Goal: Task Accomplishment & Management: Manage account settings

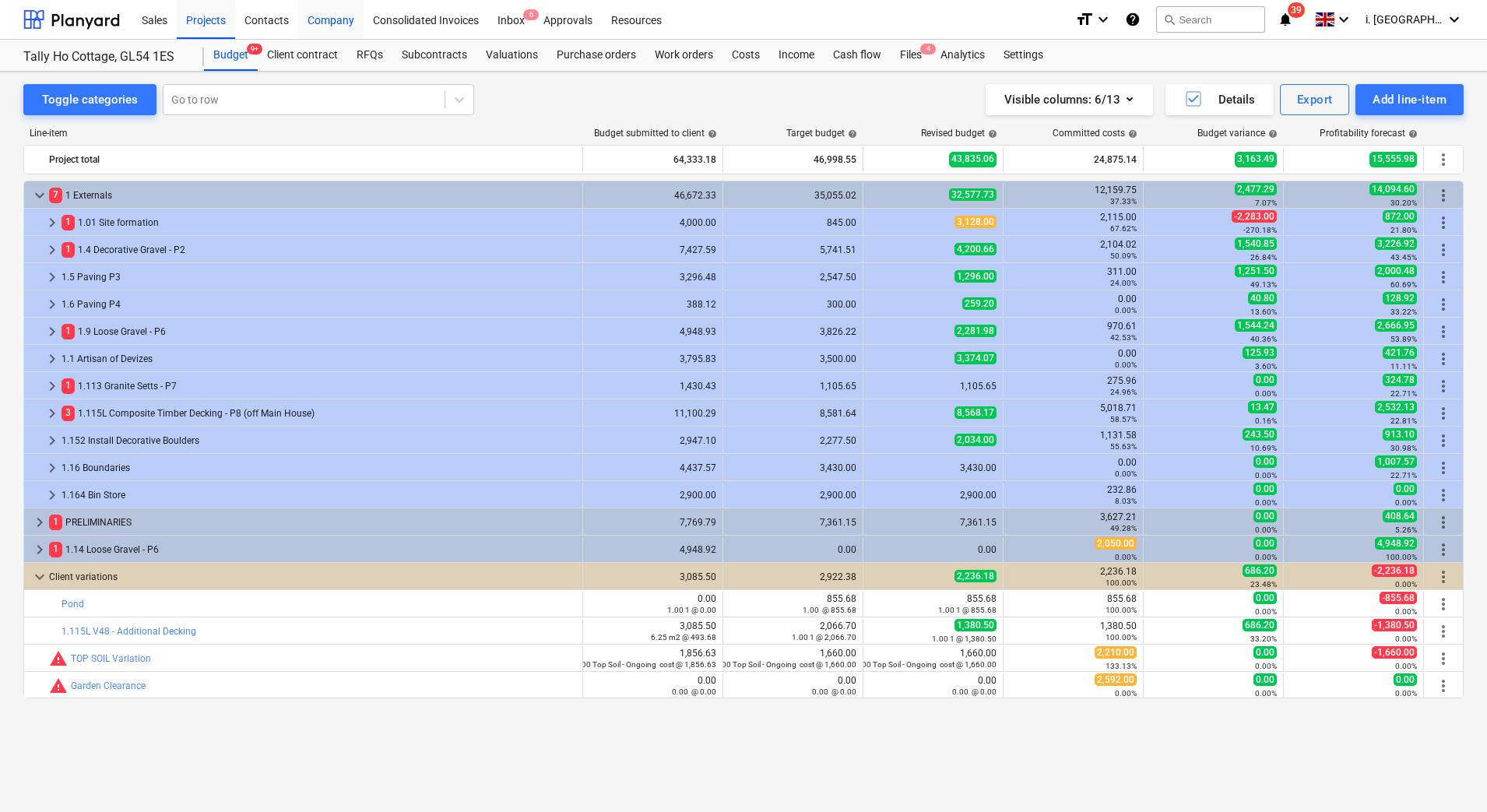
click at [352, 21] on div "Company" at bounding box center [331, 19] width 65 height 40
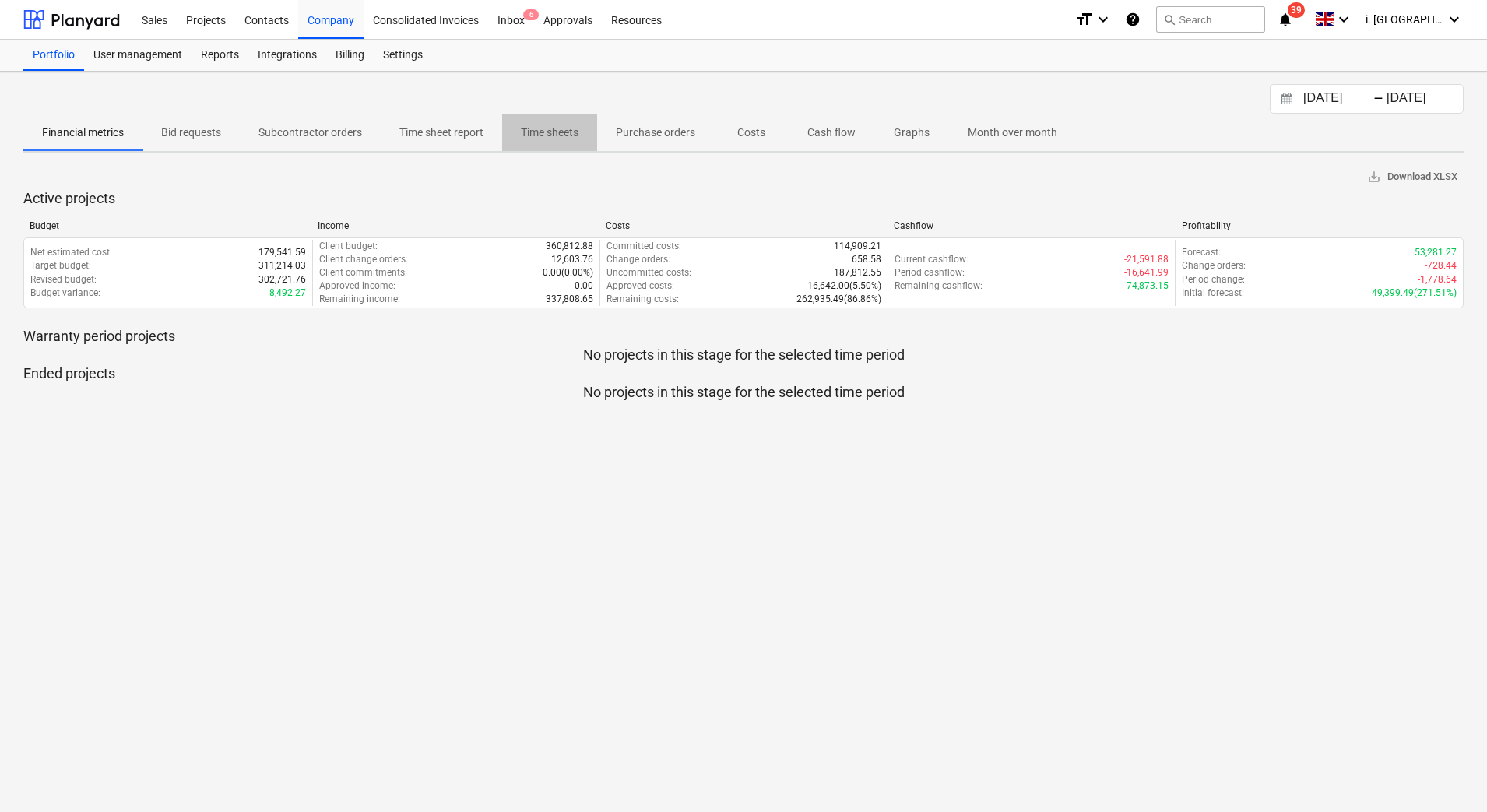
click at [573, 129] on p "Time sheets" at bounding box center [550, 133] width 58 height 16
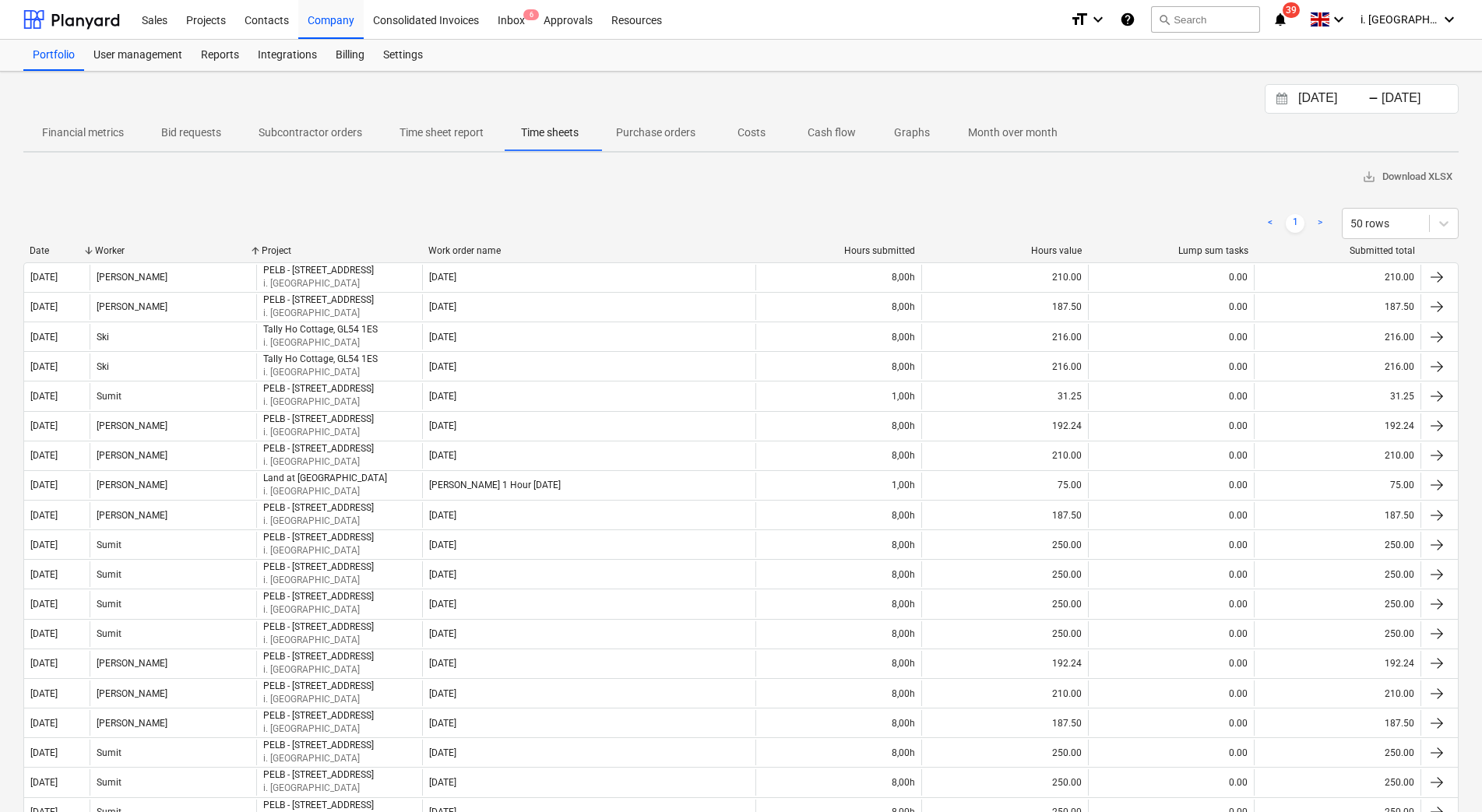
drag, startPoint x: 472, startPoint y: 148, endPoint x: 459, endPoint y: 139, distance: 15.8
click at [470, 146] on button "Time sheet report" at bounding box center [441, 132] width 121 height 37
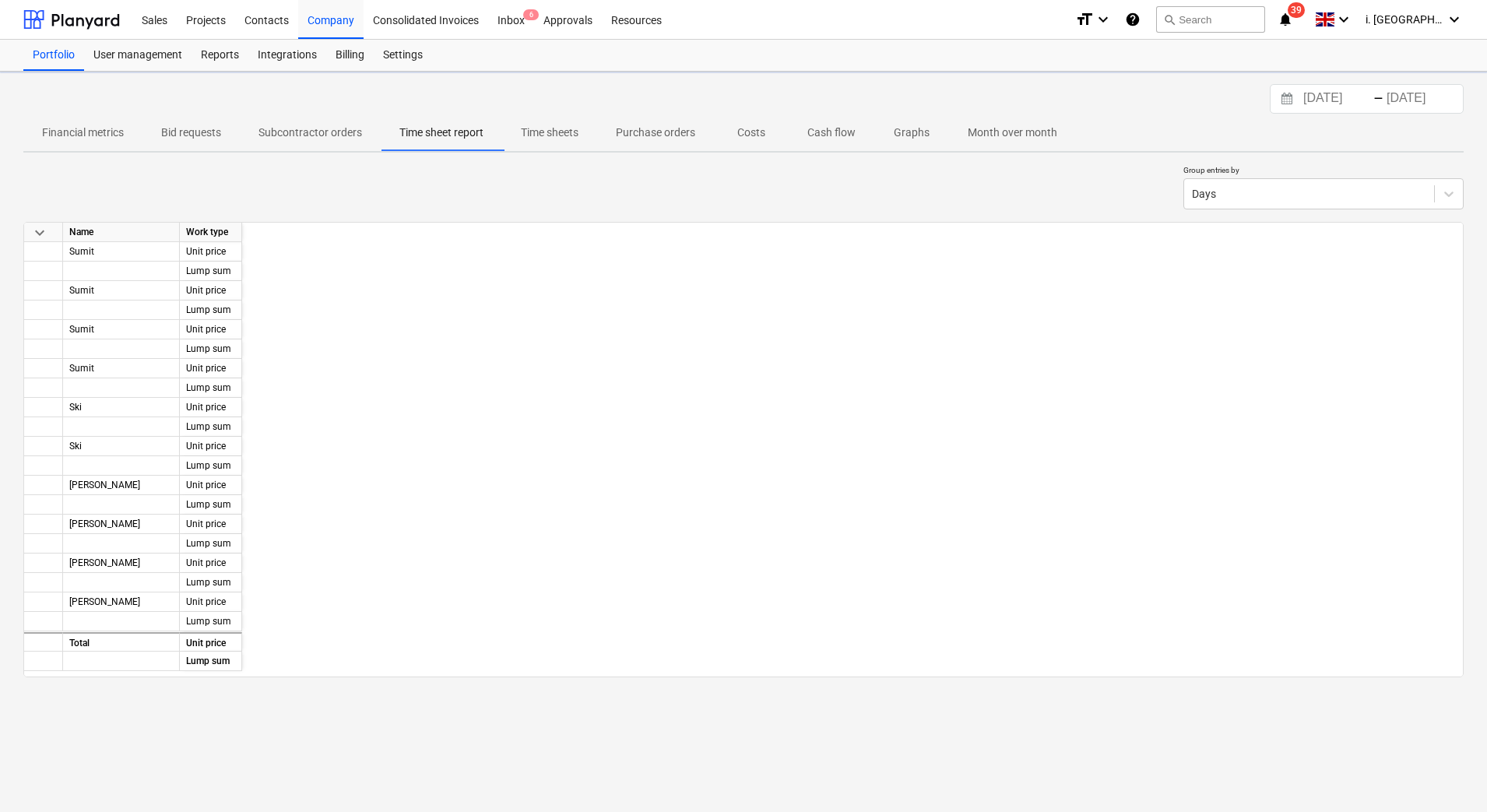
scroll to position [0, 3389]
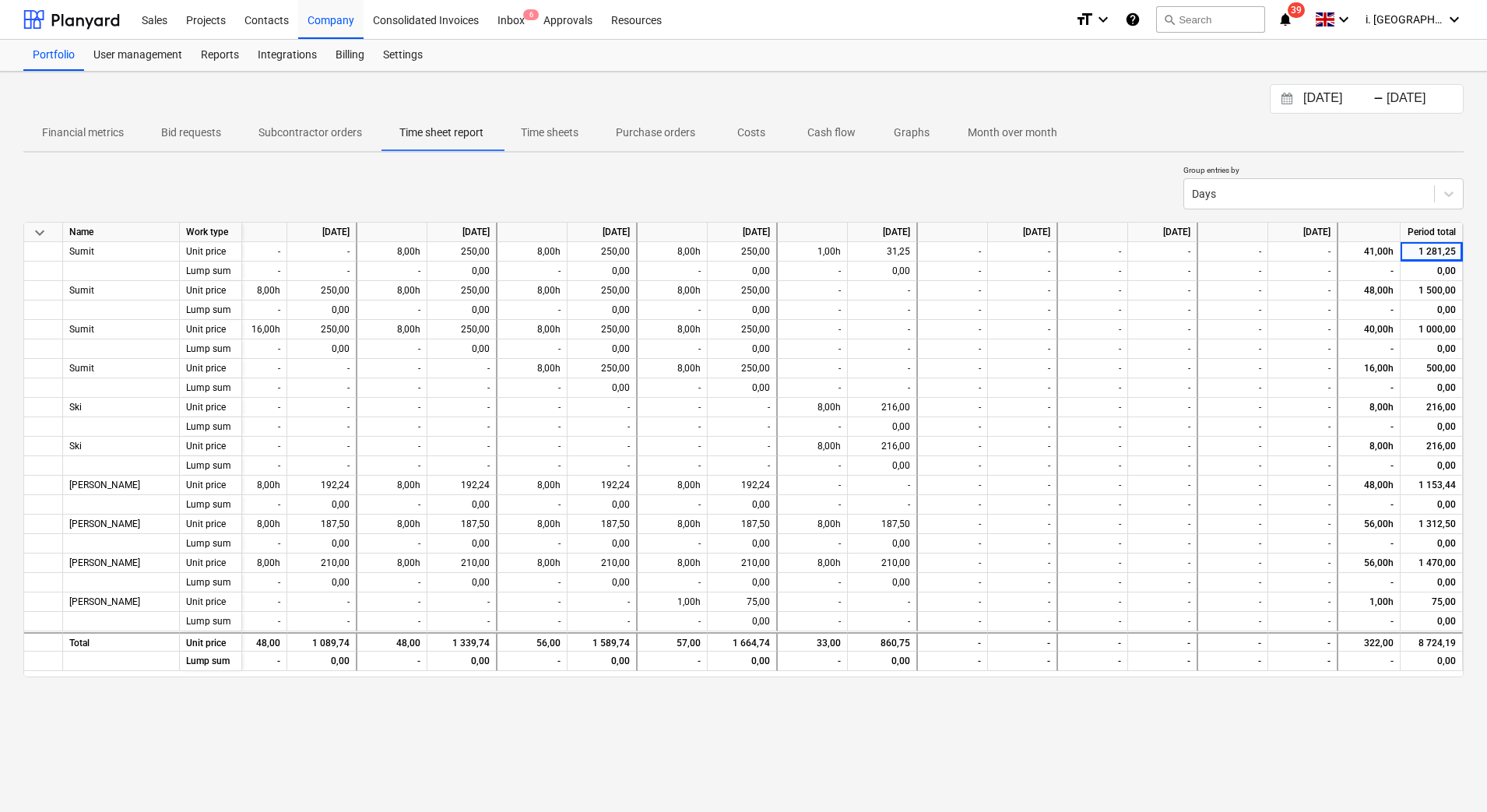
click at [1386, 101] on input "[DATE]" at bounding box center [1423, 99] width 79 height 21
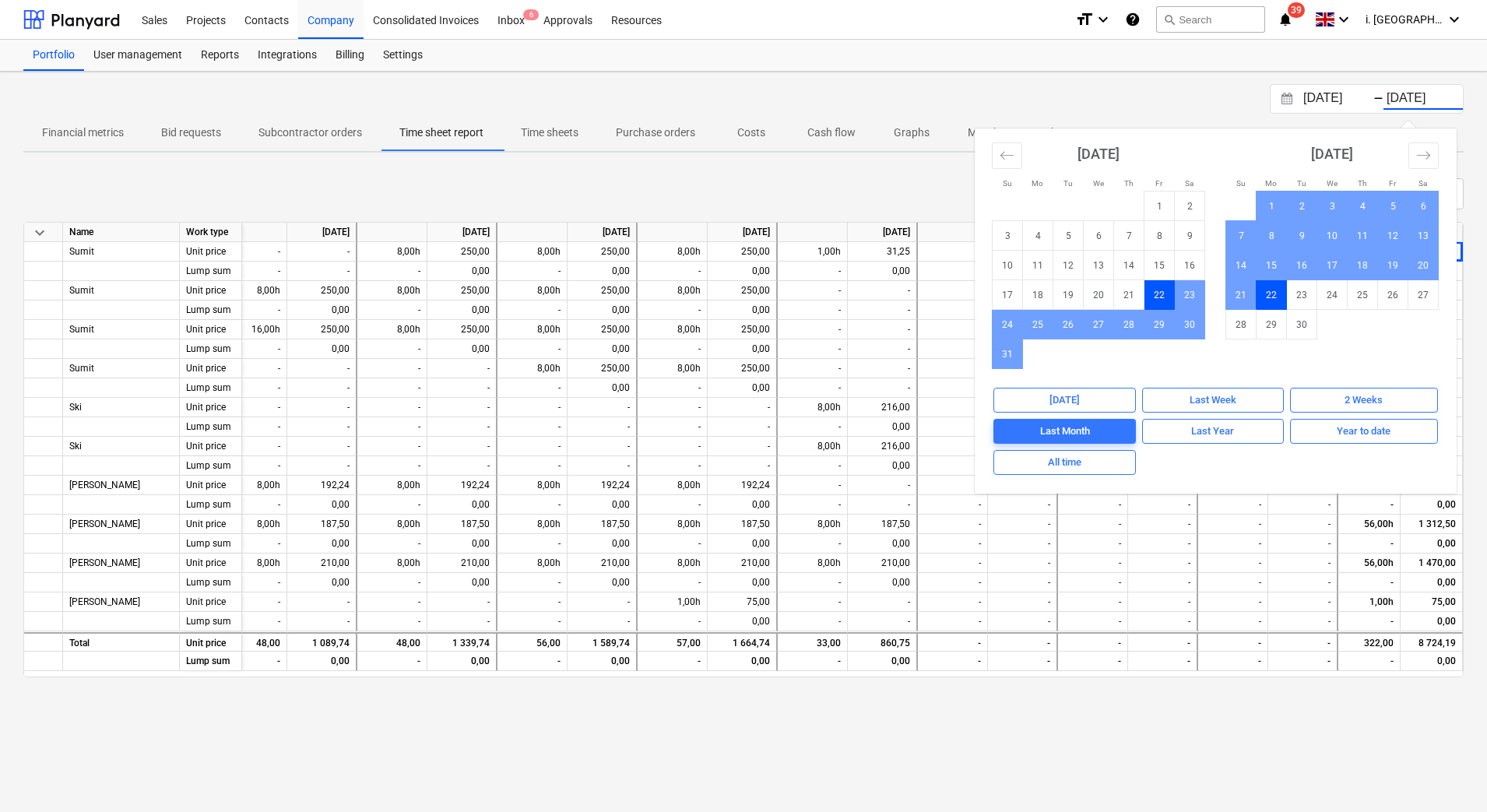
click at [1301, 100] on input "[DATE]" at bounding box center [1340, 99] width 79 height 21
click at [1264, 271] on td "15" at bounding box center [1272, 265] width 31 height 30
type input "[DATE]"
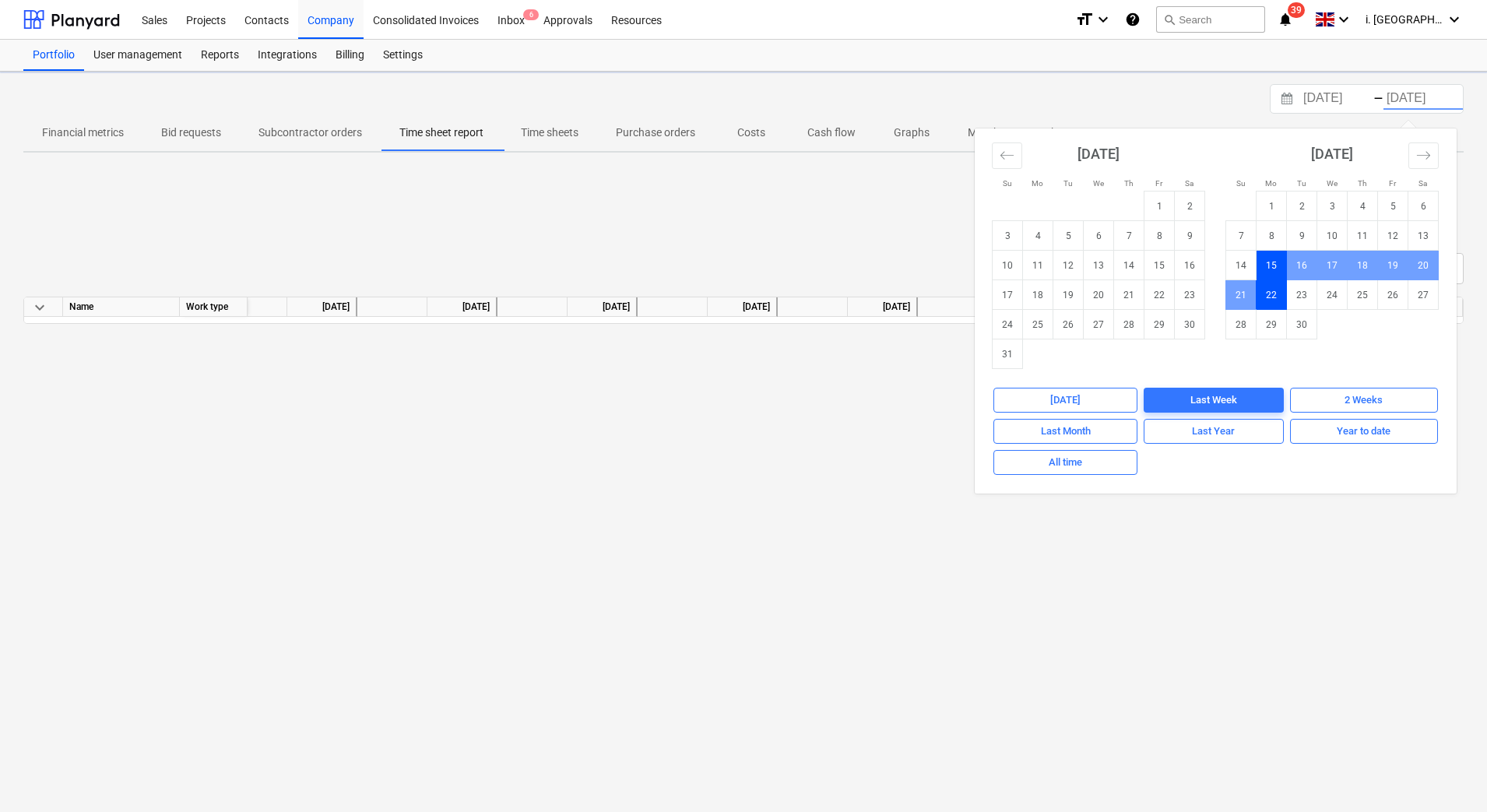
scroll to position [0, 31]
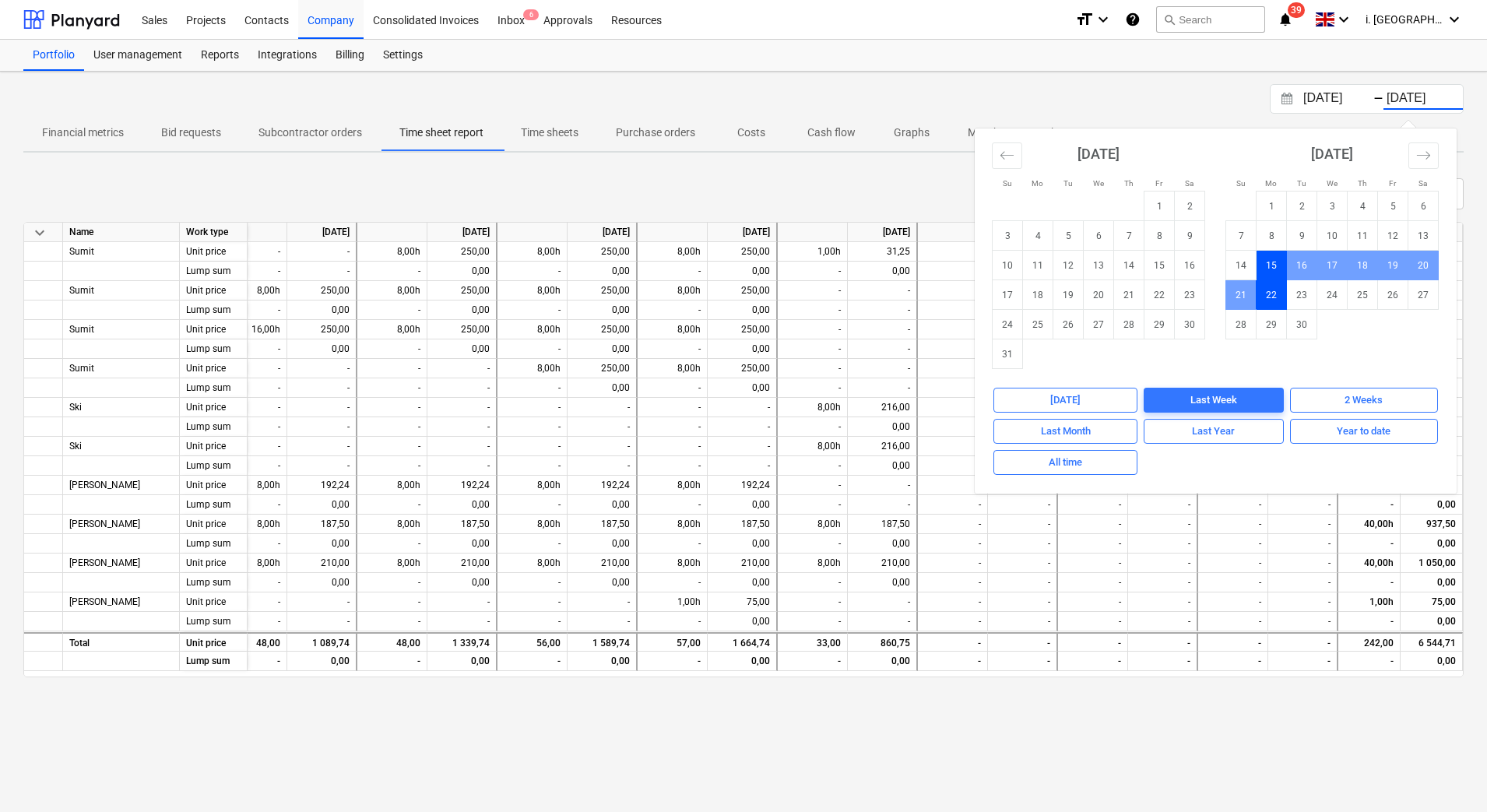
click at [950, 739] on div "[DATE] Press the down arrow key to interact with the calendar and select a date…" at bounding box center [743, 442] width 1487 height 740
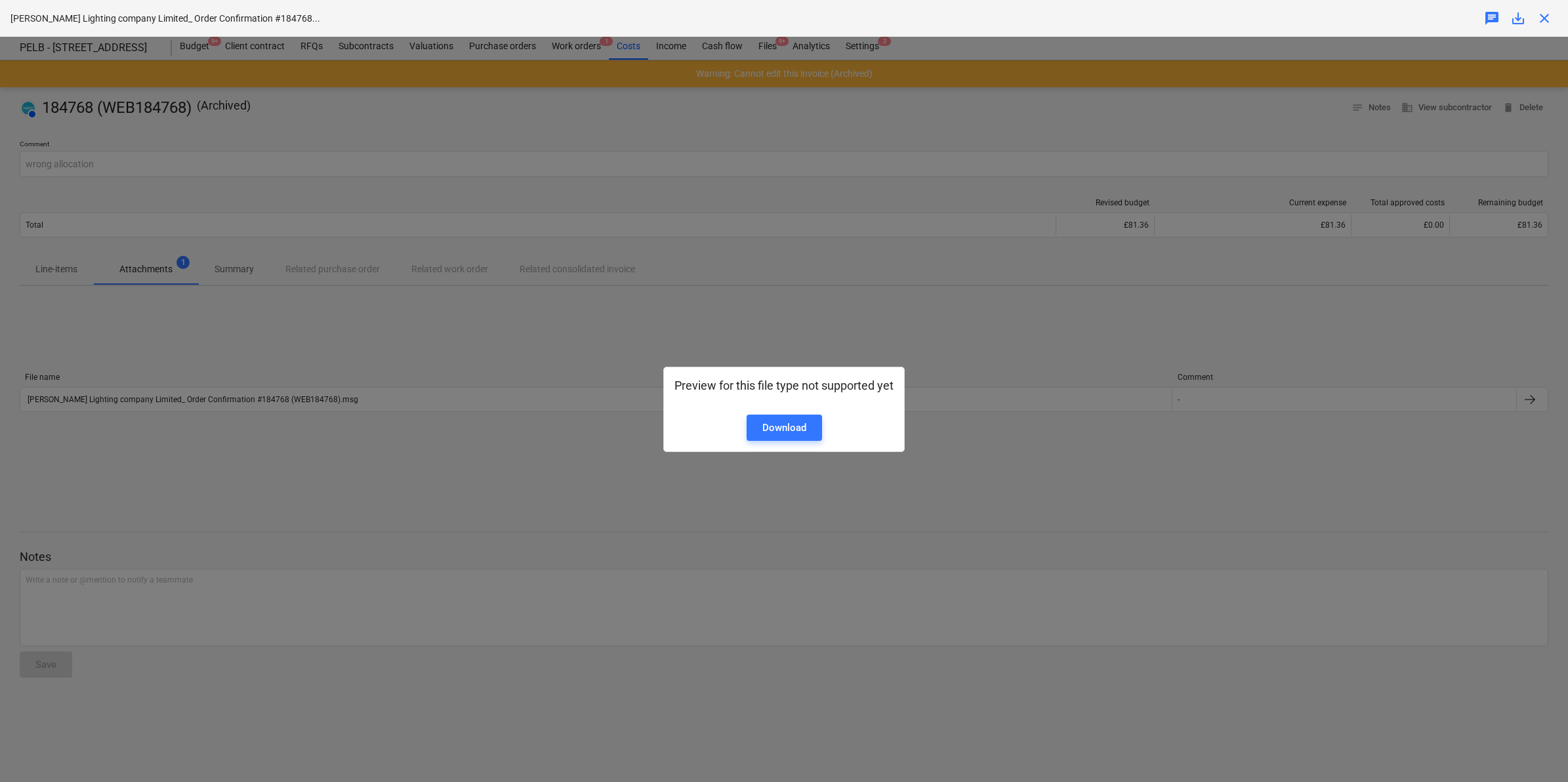
click at [966, 247] on div "Preview for this file type not supported yet Download" at bounding box center [784, 409] width 1568 height 746
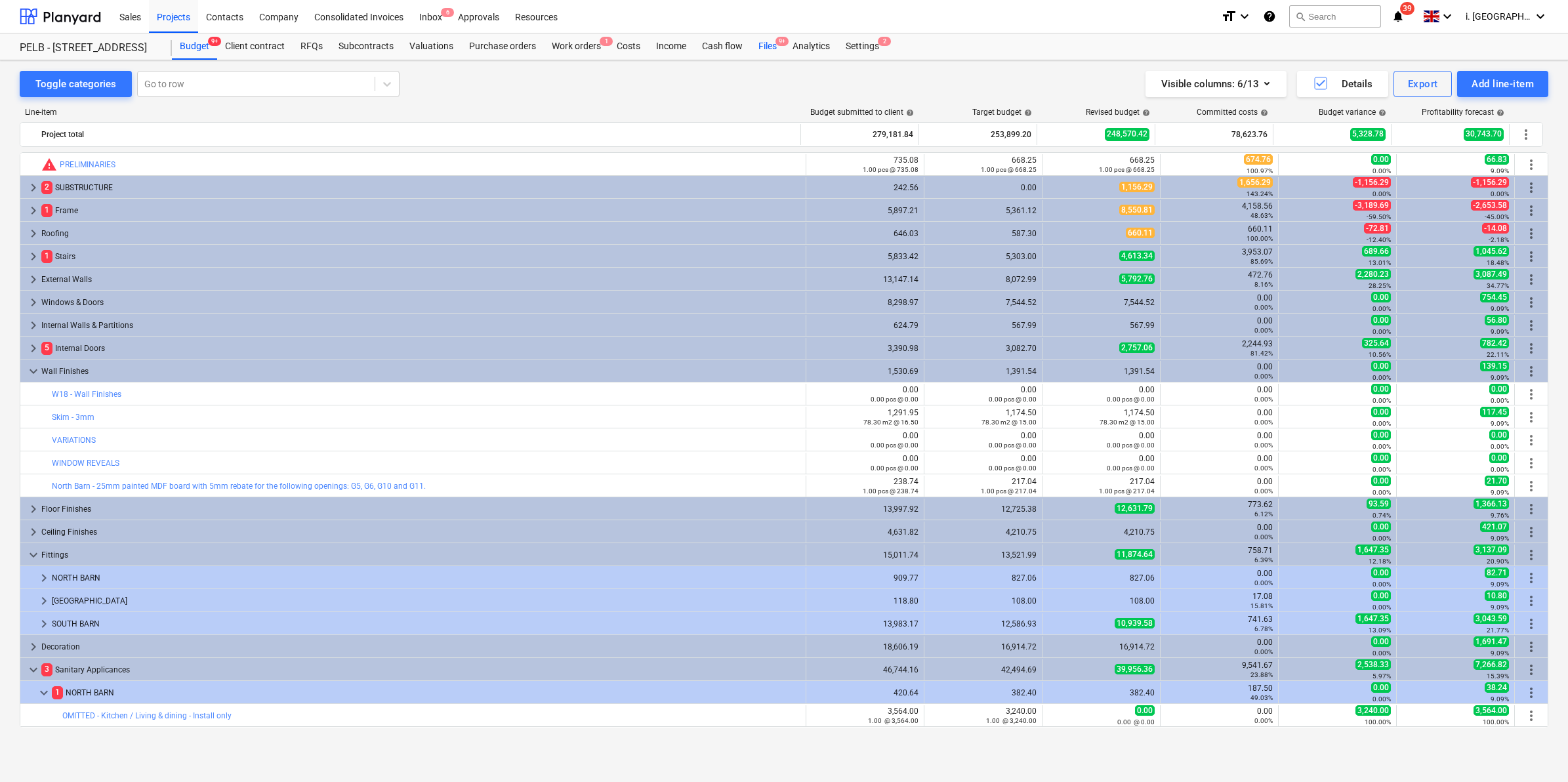
click at [769, 51] on div "Files 9+" at bounding box center [767, 47] width 34 height 26
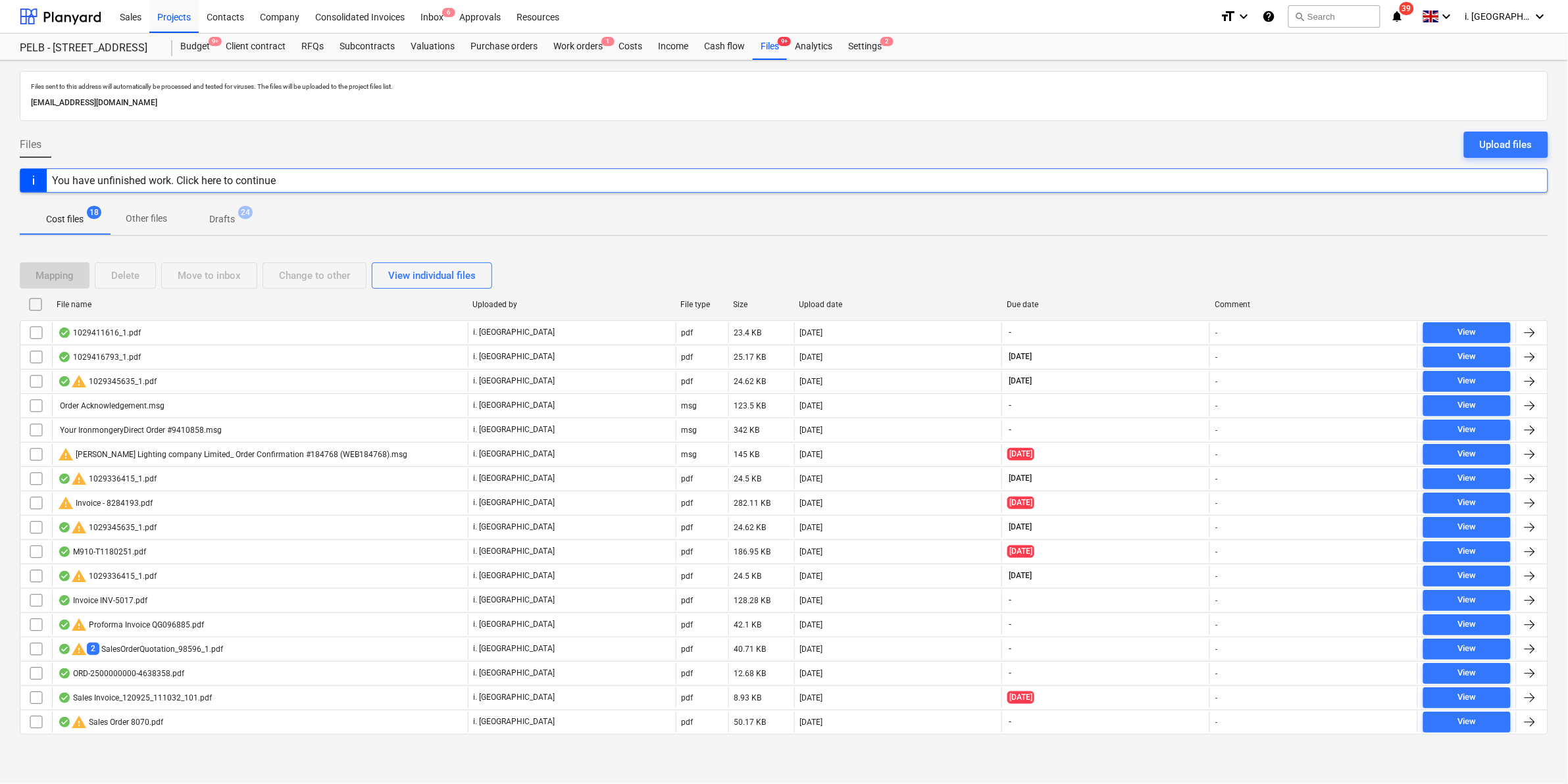
click at [1487, 139] on div "Upload files" at bounding box center [1506, 144] width 53 height 17
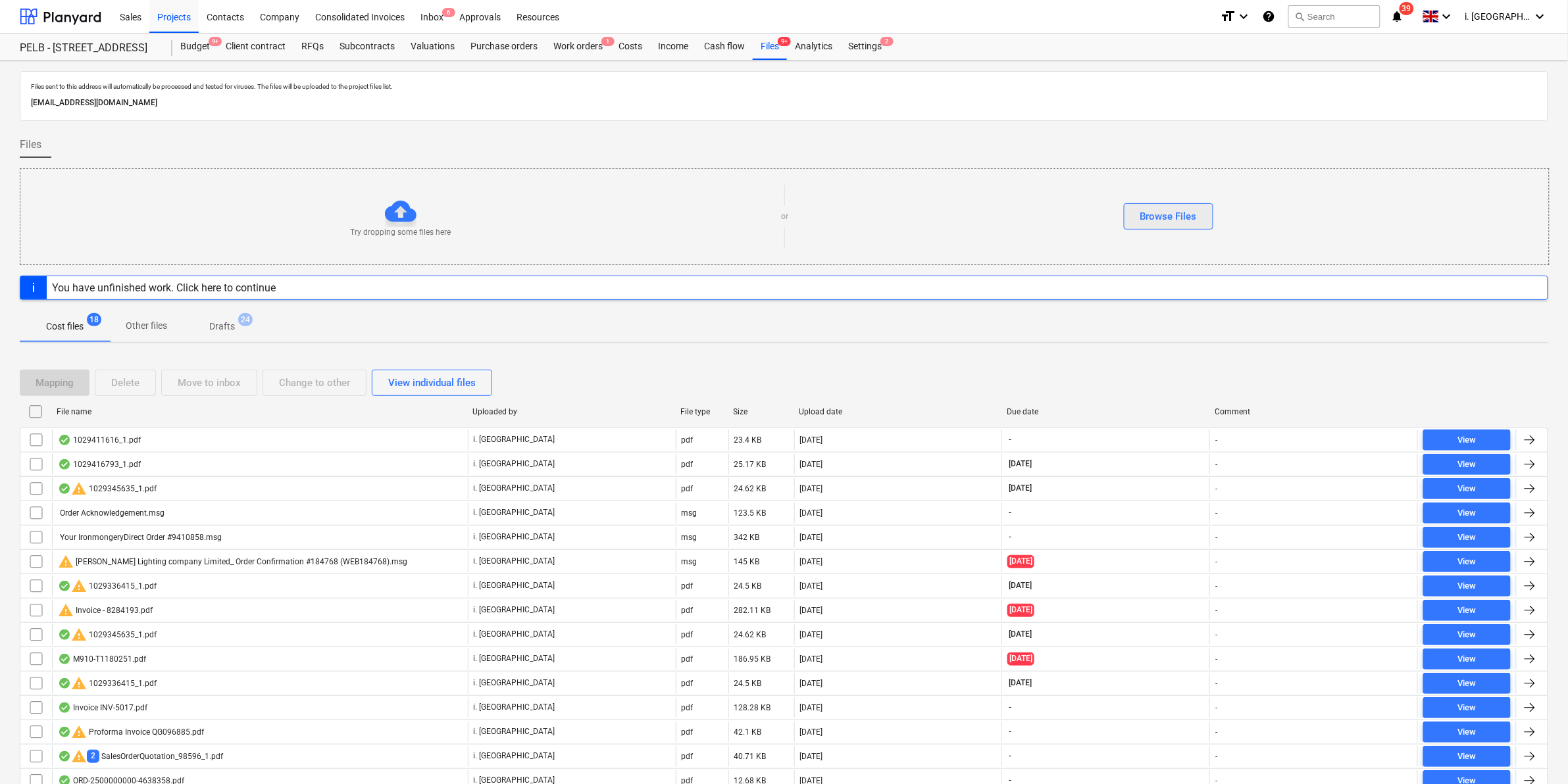
click at [1162, 214] on div "Browse Files" at bounding box center [1168, 216] width 56 height 17
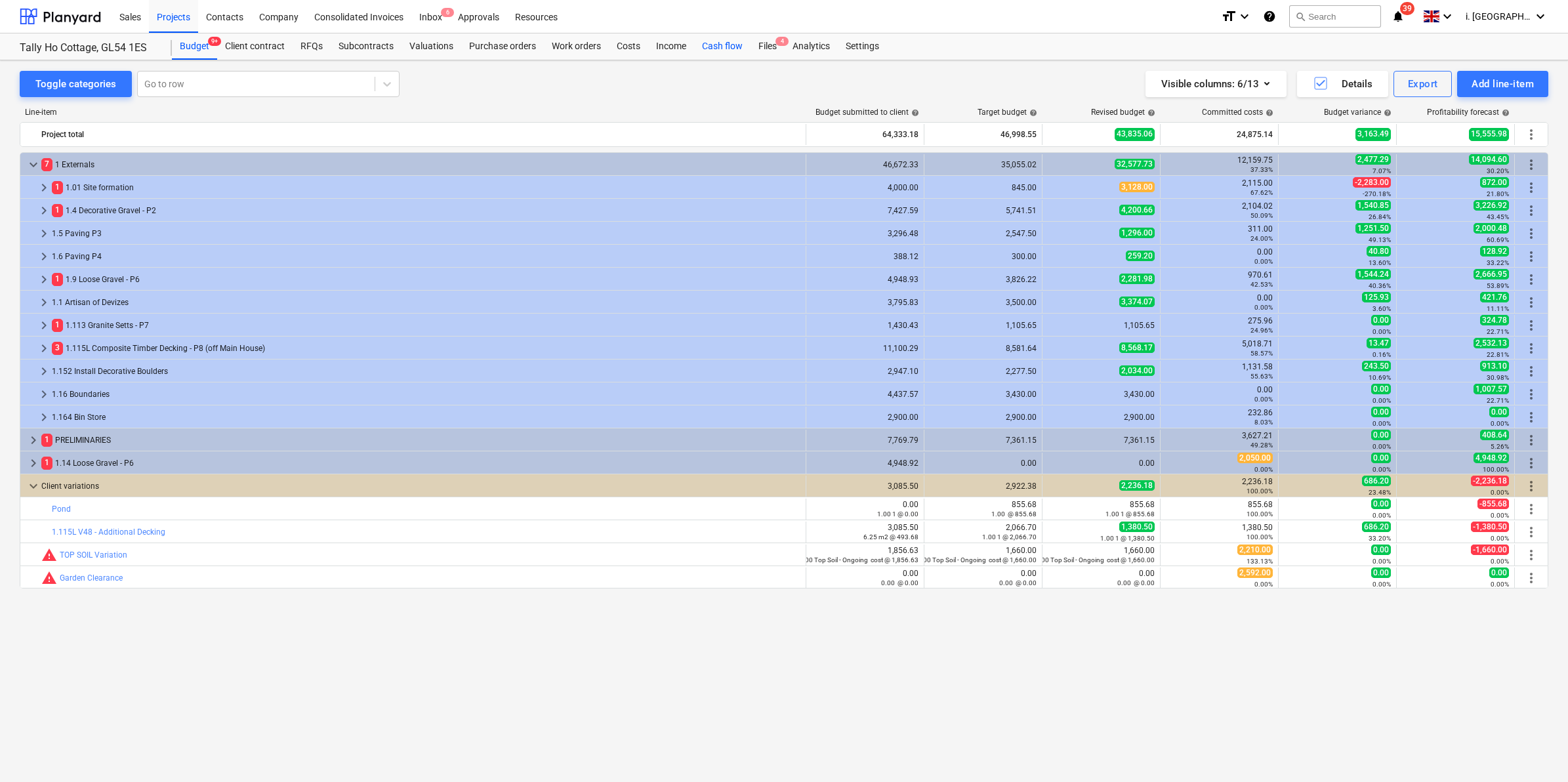
drag, startPoint x: 762, startPoint y: 50, endPoint x: 735, endPoint y: 56, distance: 27.7
click at [762, 49] on div "Files 4" at bounding box center [767, 47] width 34 height 26
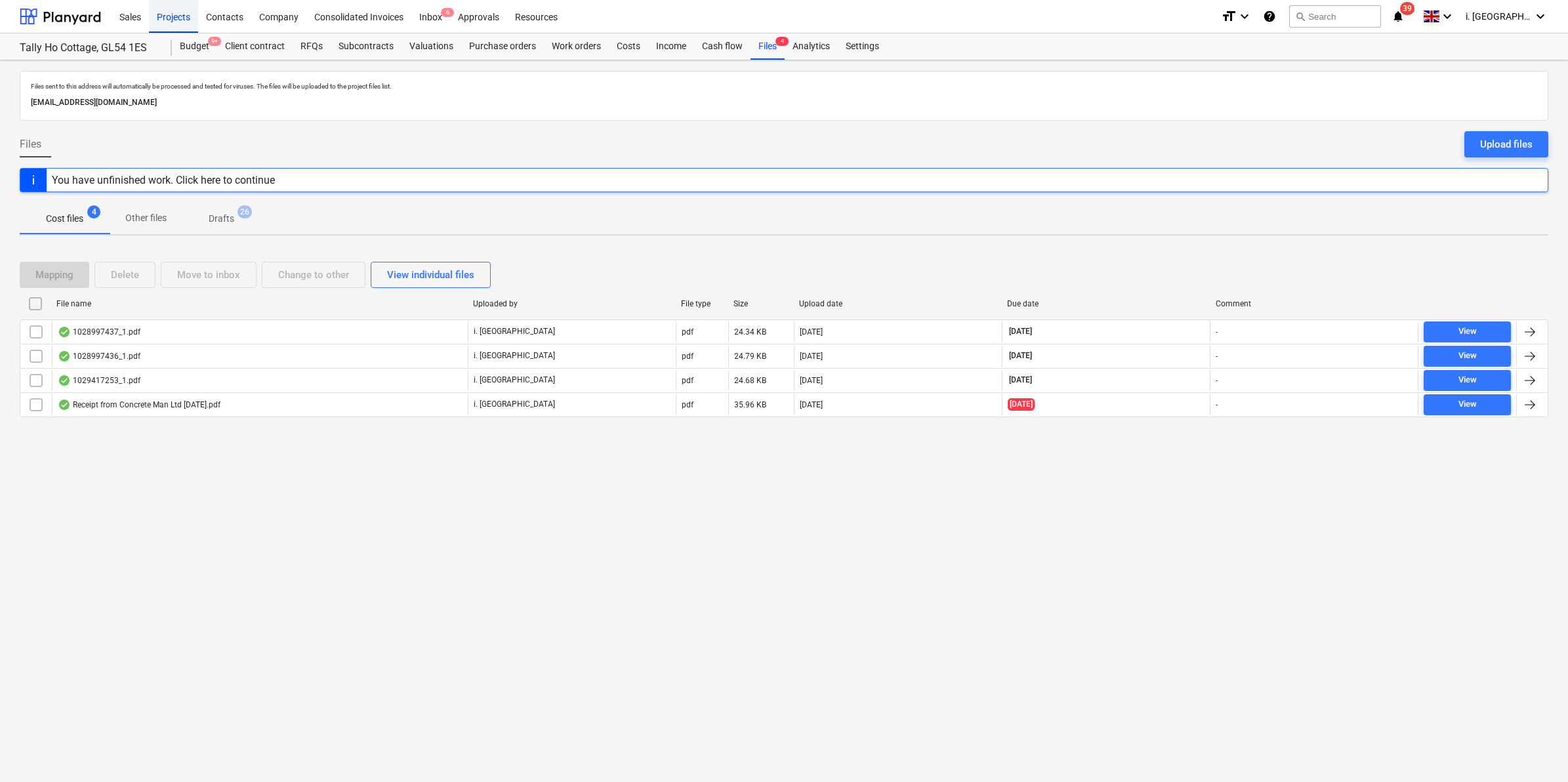
click at [181, 14] on div "Projects" at bounding box center [173, 16] width 49 height 33
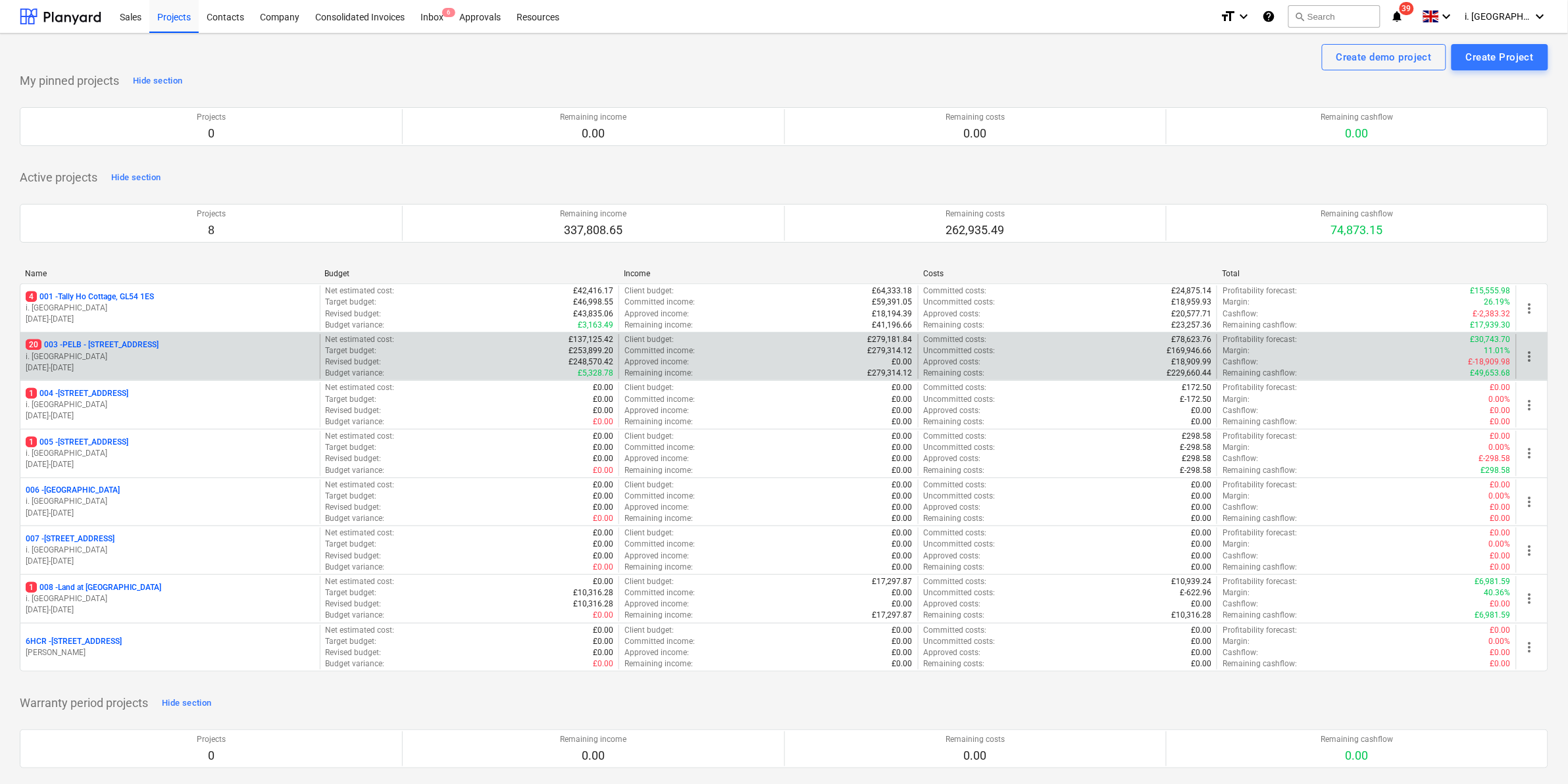
click at [137, 346] on p "20 003 - PELB - Castle lane, Moreton Valence, GL2 7NE" at bounding box center [92, 345] width 133 height 11
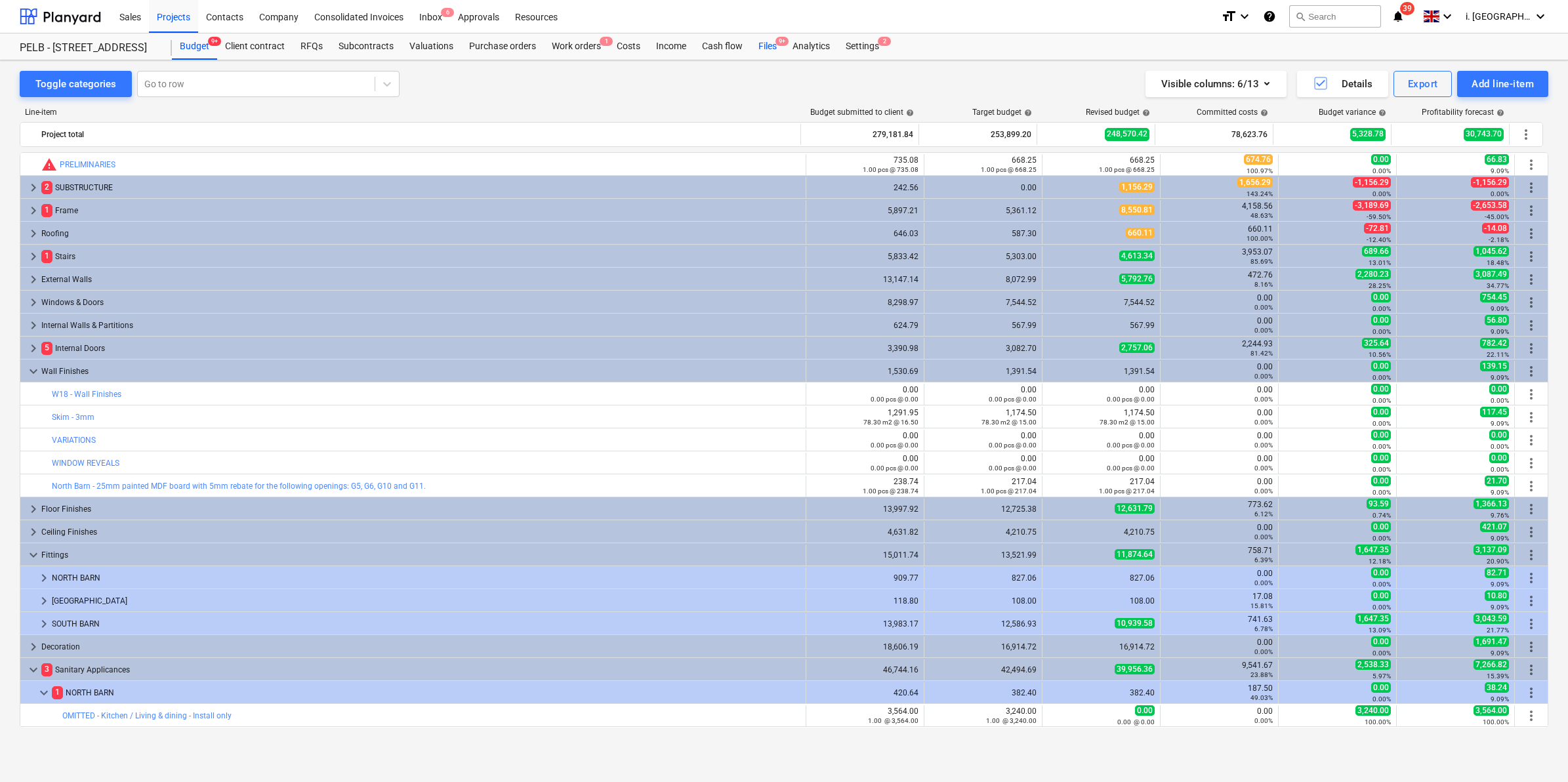
click at [761, 40] on div "Files 9+" at bounding box center [767, 47] width 34 height 26
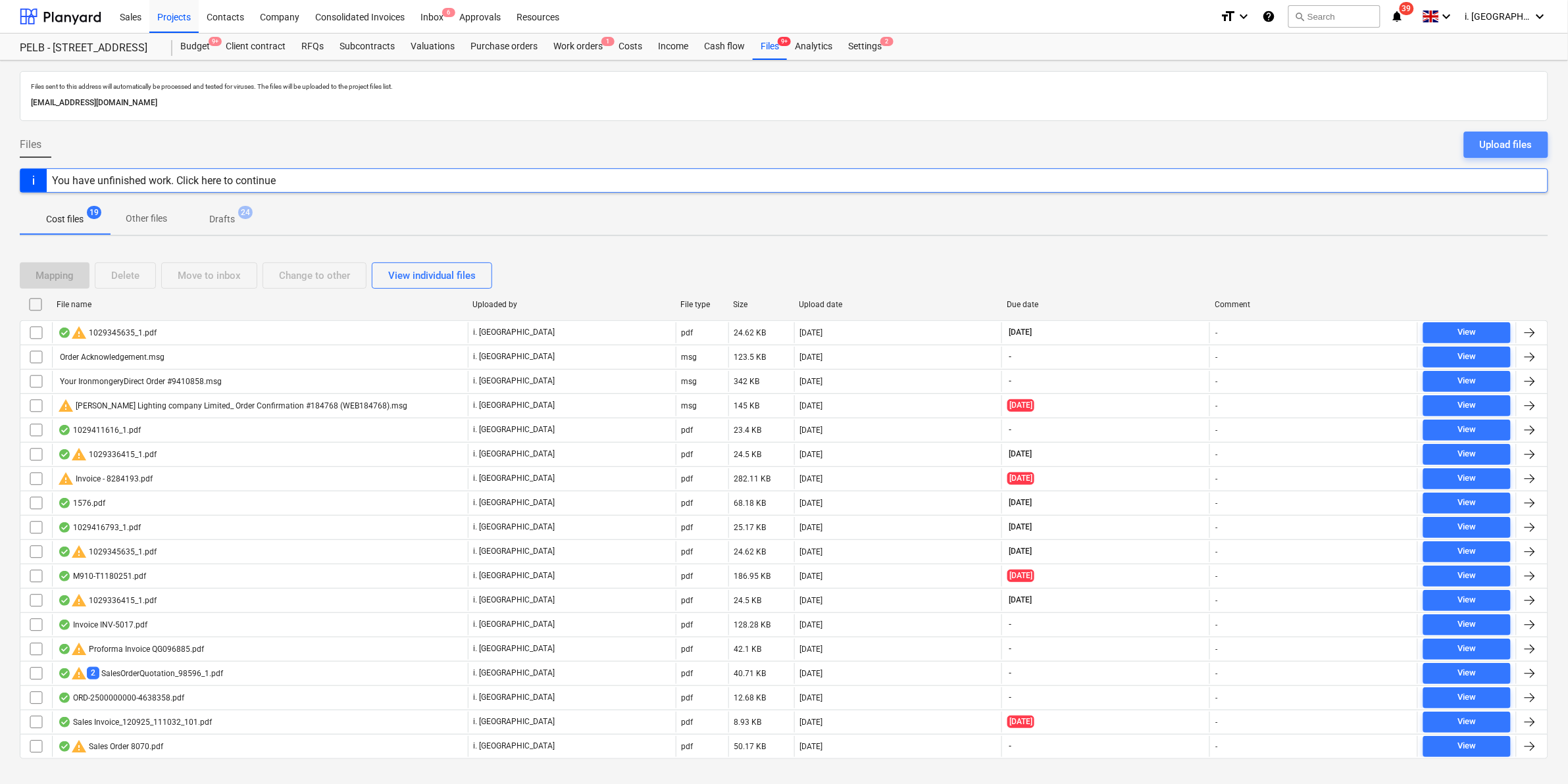
click at [1489, 138] on div "Upload files" at bounding box center [1506, 144] width 53 height 17
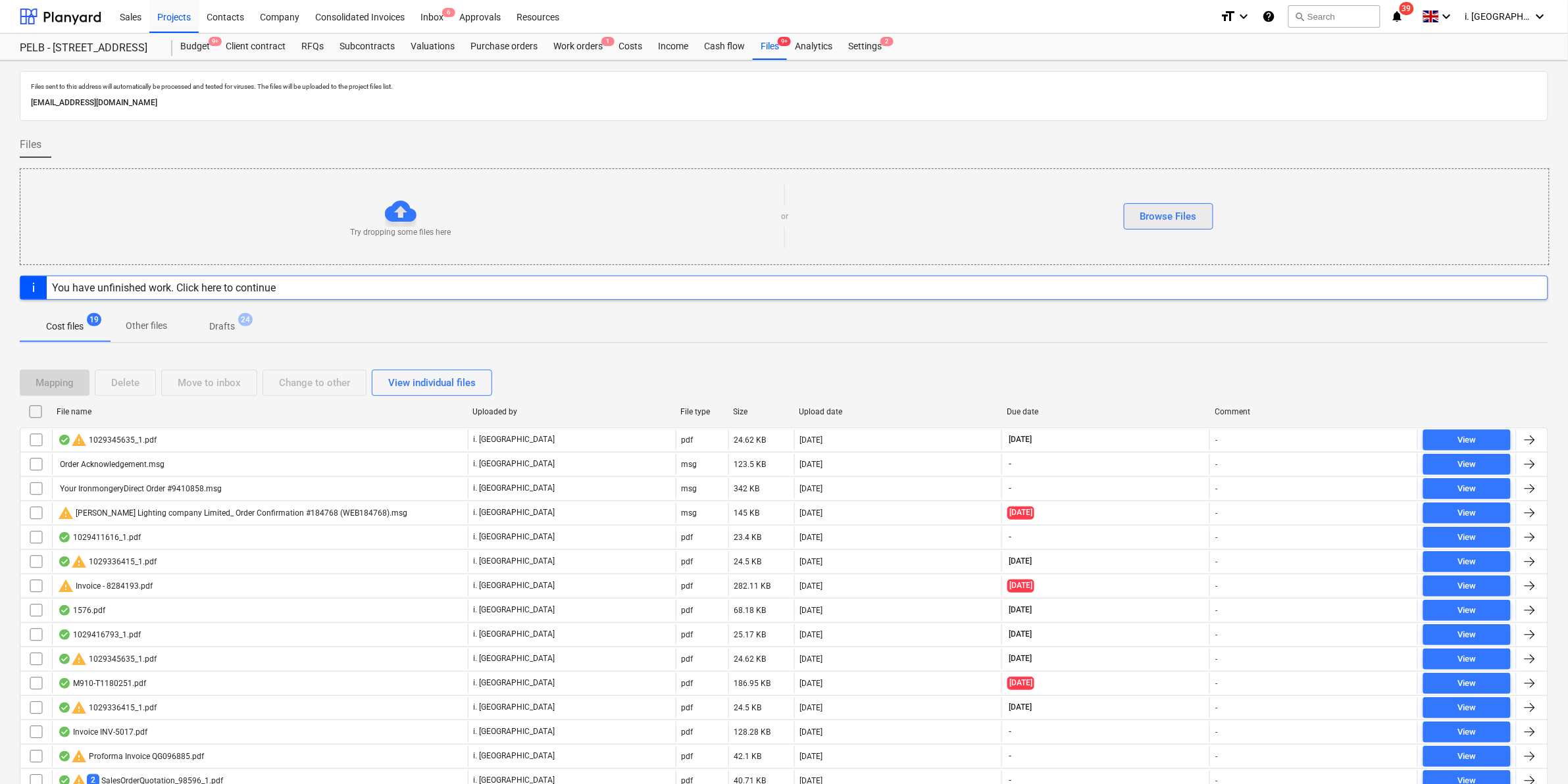
click at [1144, 206] on button "Browse Files" at bounding box center [1169, 217] width 89 height 26
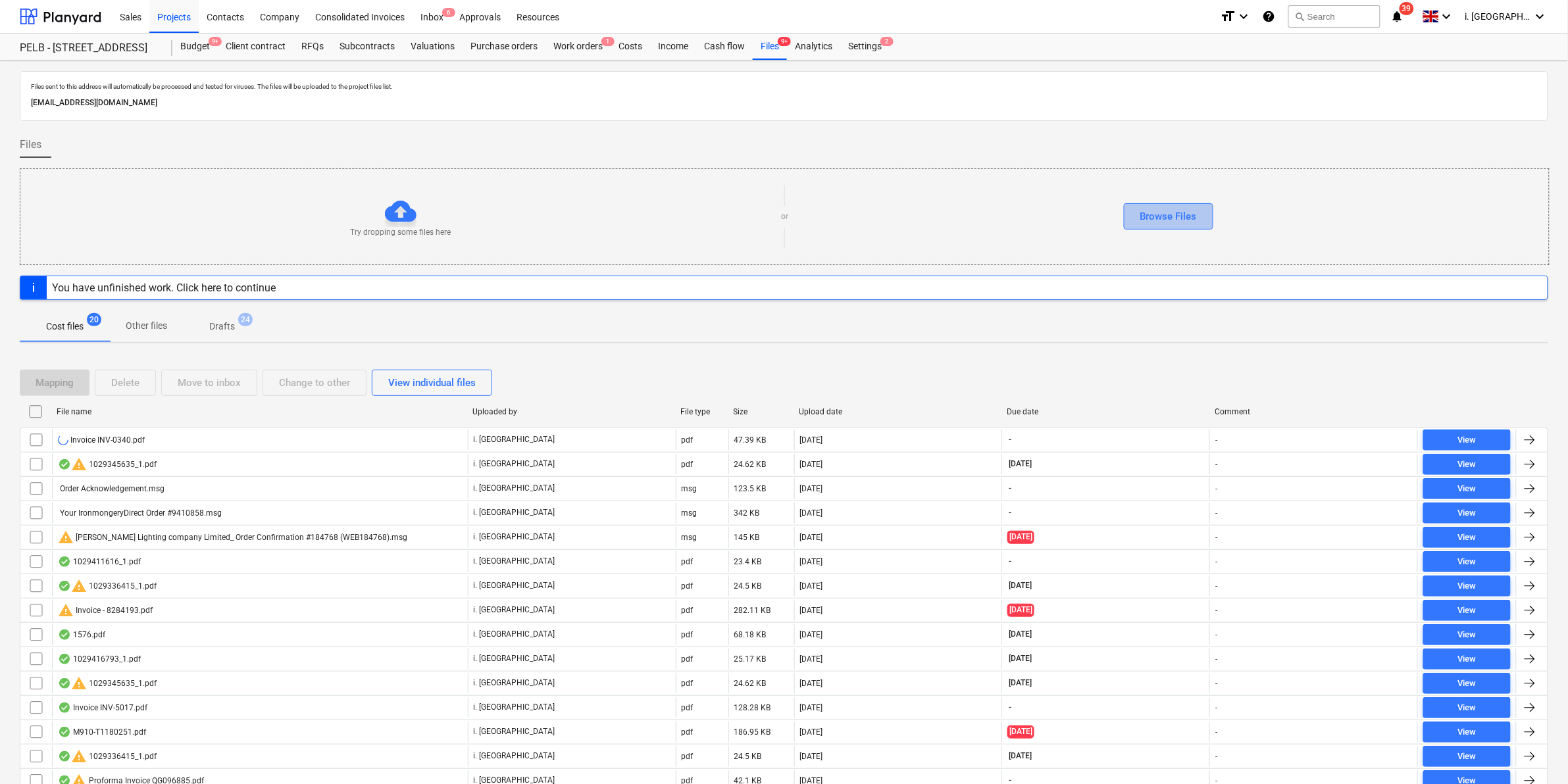
click at [1169, 219] on div "Browse Files" at bounding box center [1168, 216] width 56 height 17
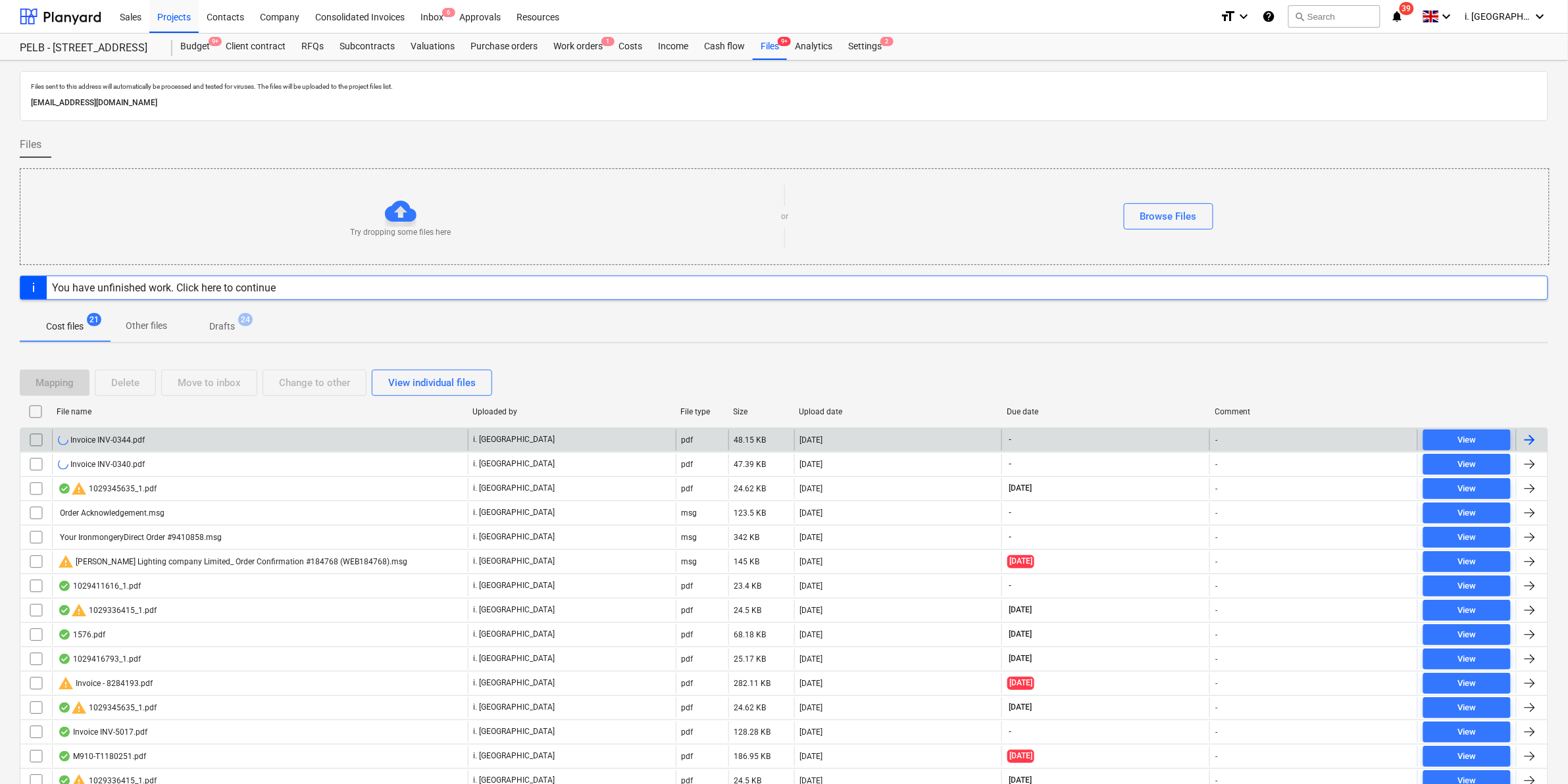
click at [113, 432] on div "Invoice INV-0344.pdf" at bounding box center [260, 440] width 416 height 21
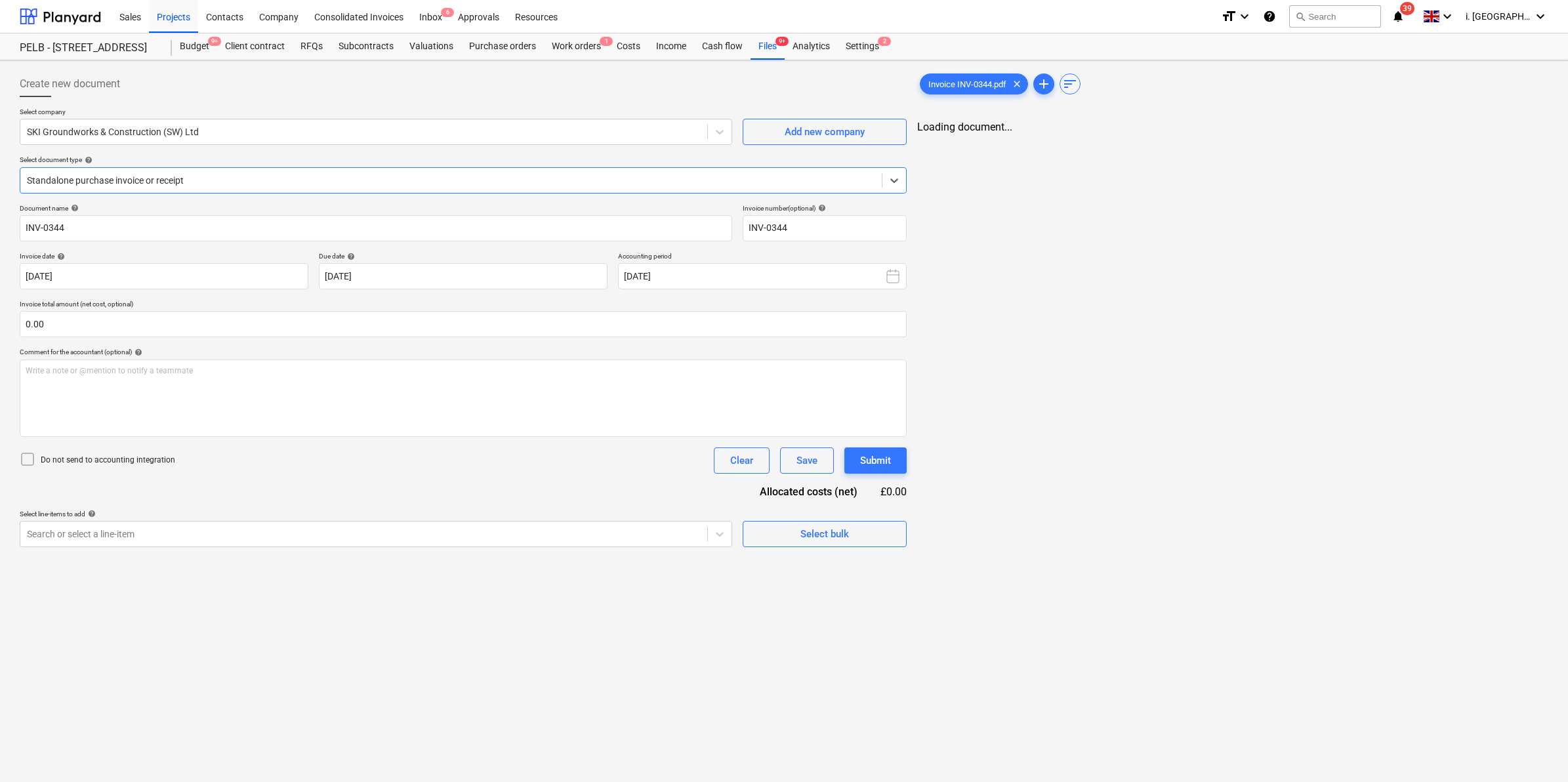
type input "INV-0344"
type input "22 Sep 2025"
click at [753, 464] on button "Clear" at bounding box center [739, 461] width 56 height 26
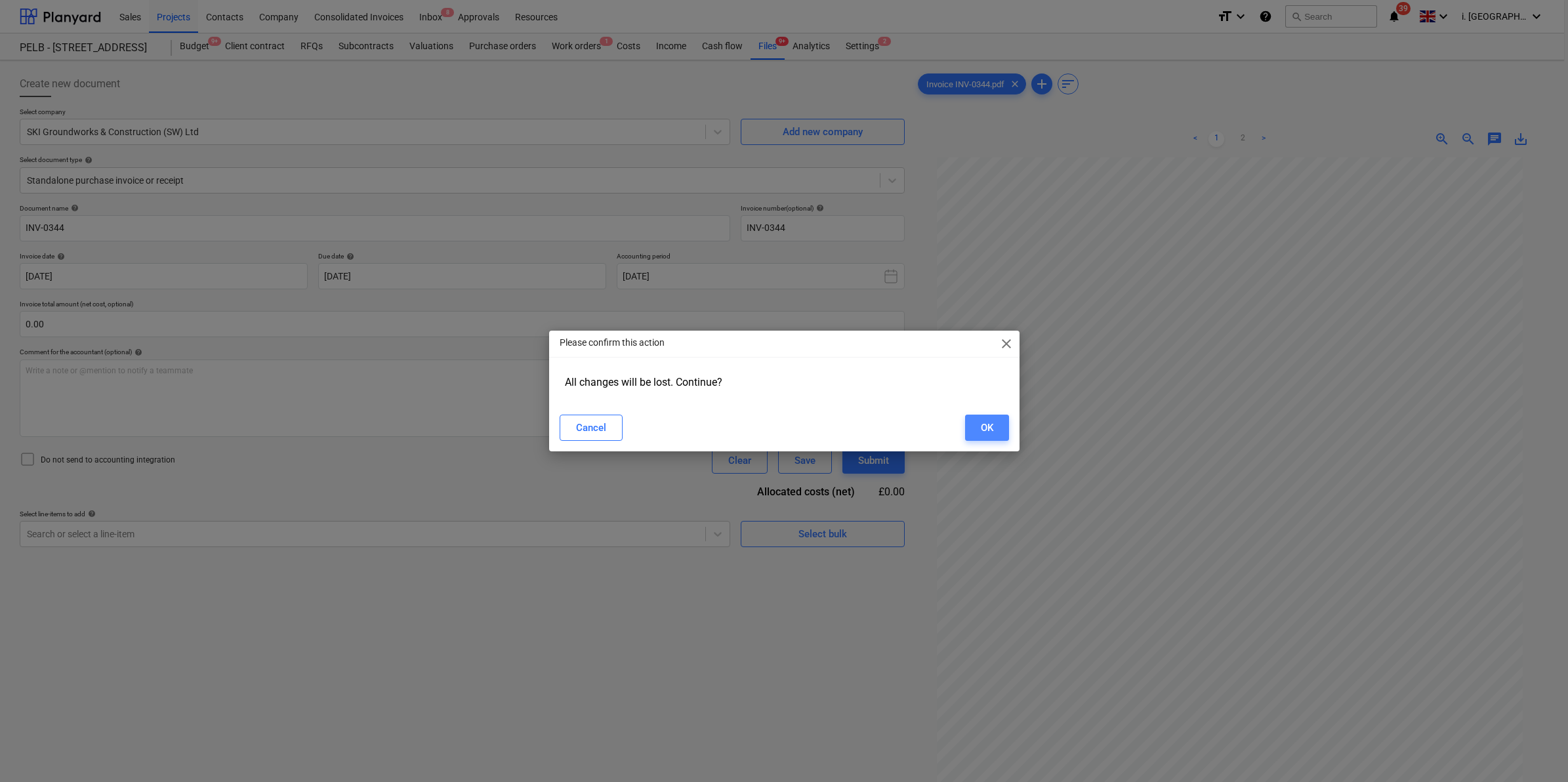
click at [1001, 422] on button "OK" at bounding box center [987, 428] width 44 height 26
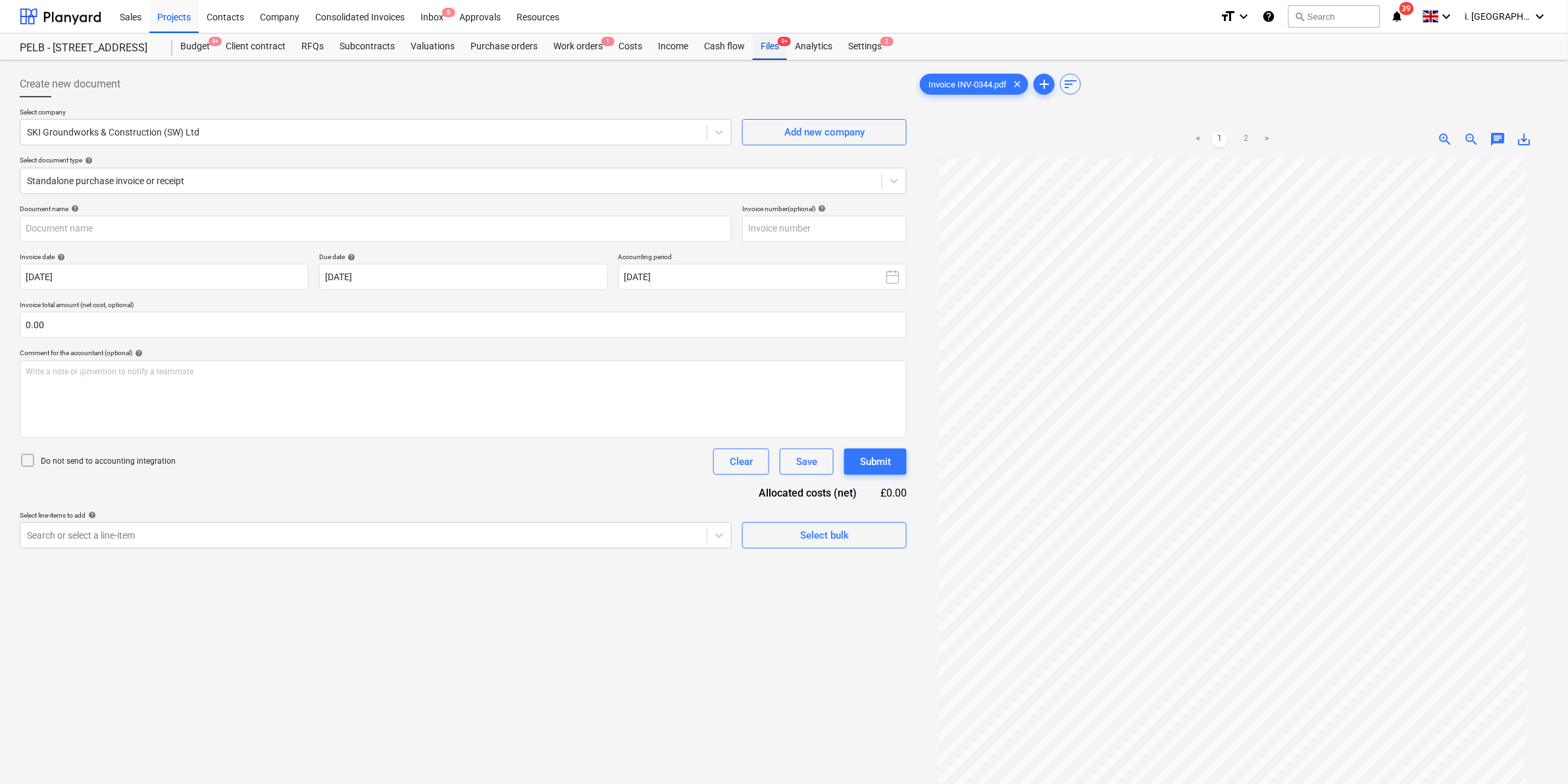
click at [767, 50] on div "Files 9+" at bounding box center [769, 47] width 34 height 26
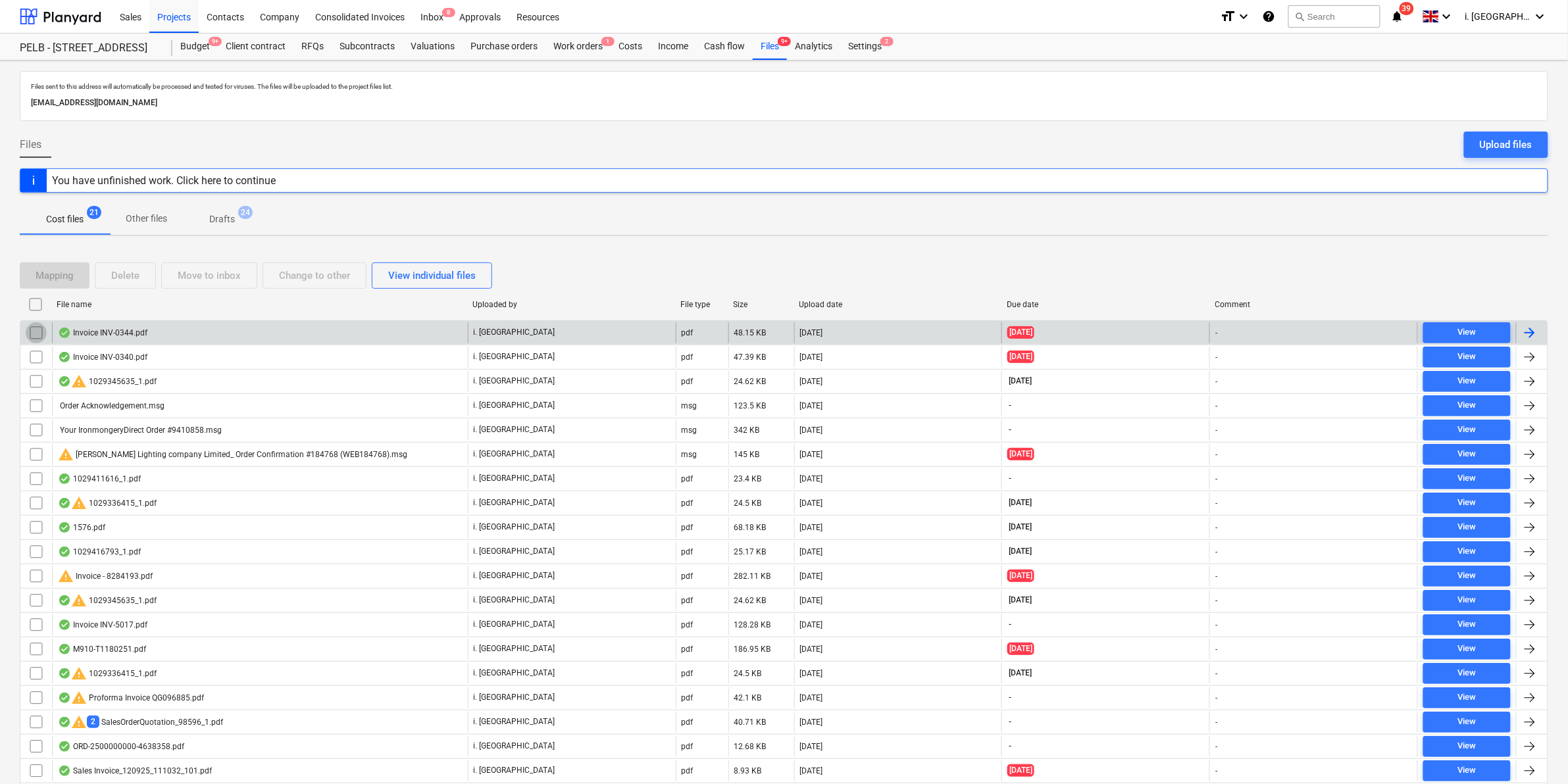
drag, startPoint x: 37, startPoint y: 332, endPoint x: 123, endPoint y: 312, distance: 88.3
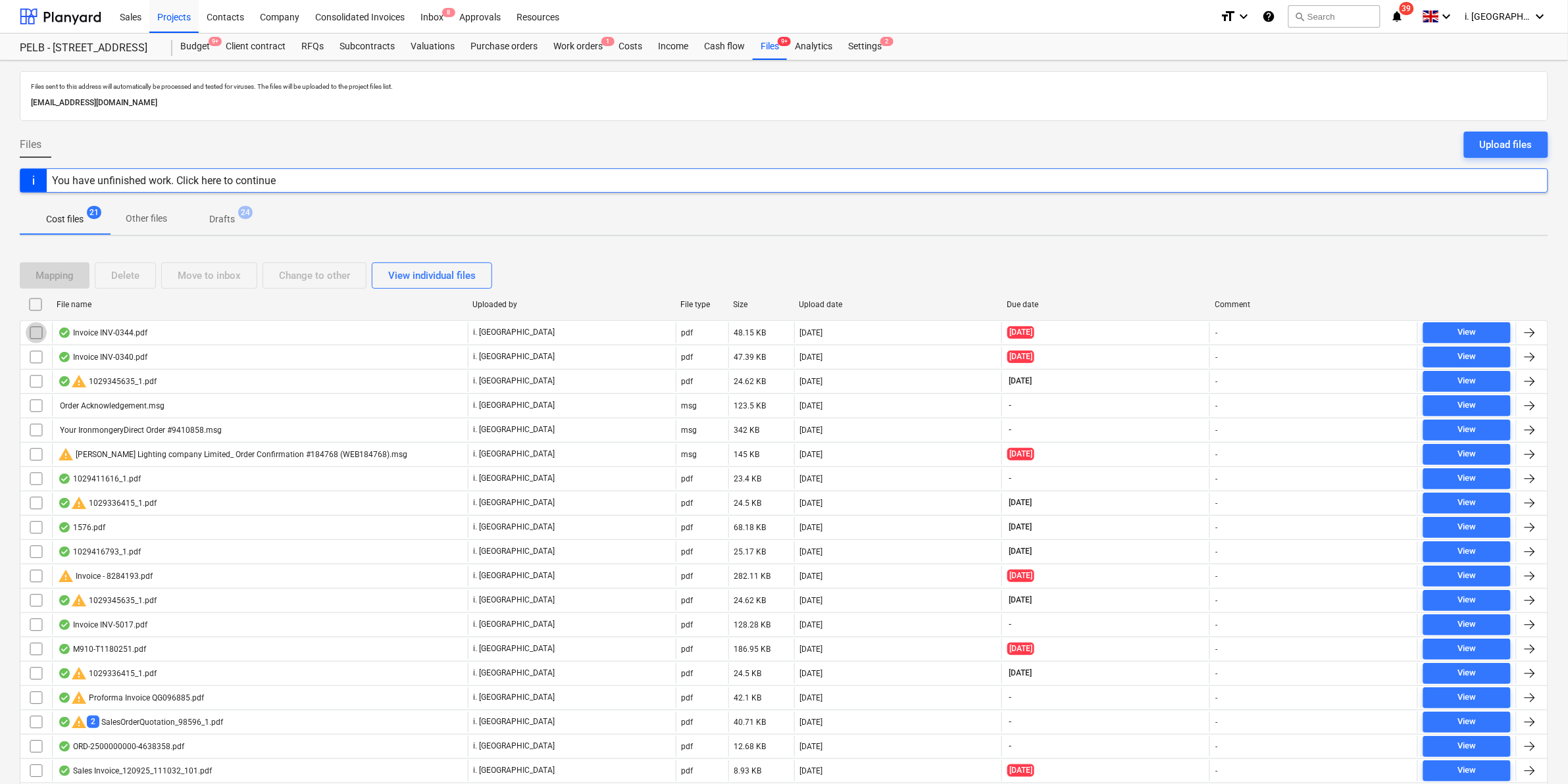
click at [38, 330] on input "checkbox" at bounding box center [36, 333] width 21 height 21
click at [129, 277] on div "Delete" at bounding box center [125, 275] width 29 height 17
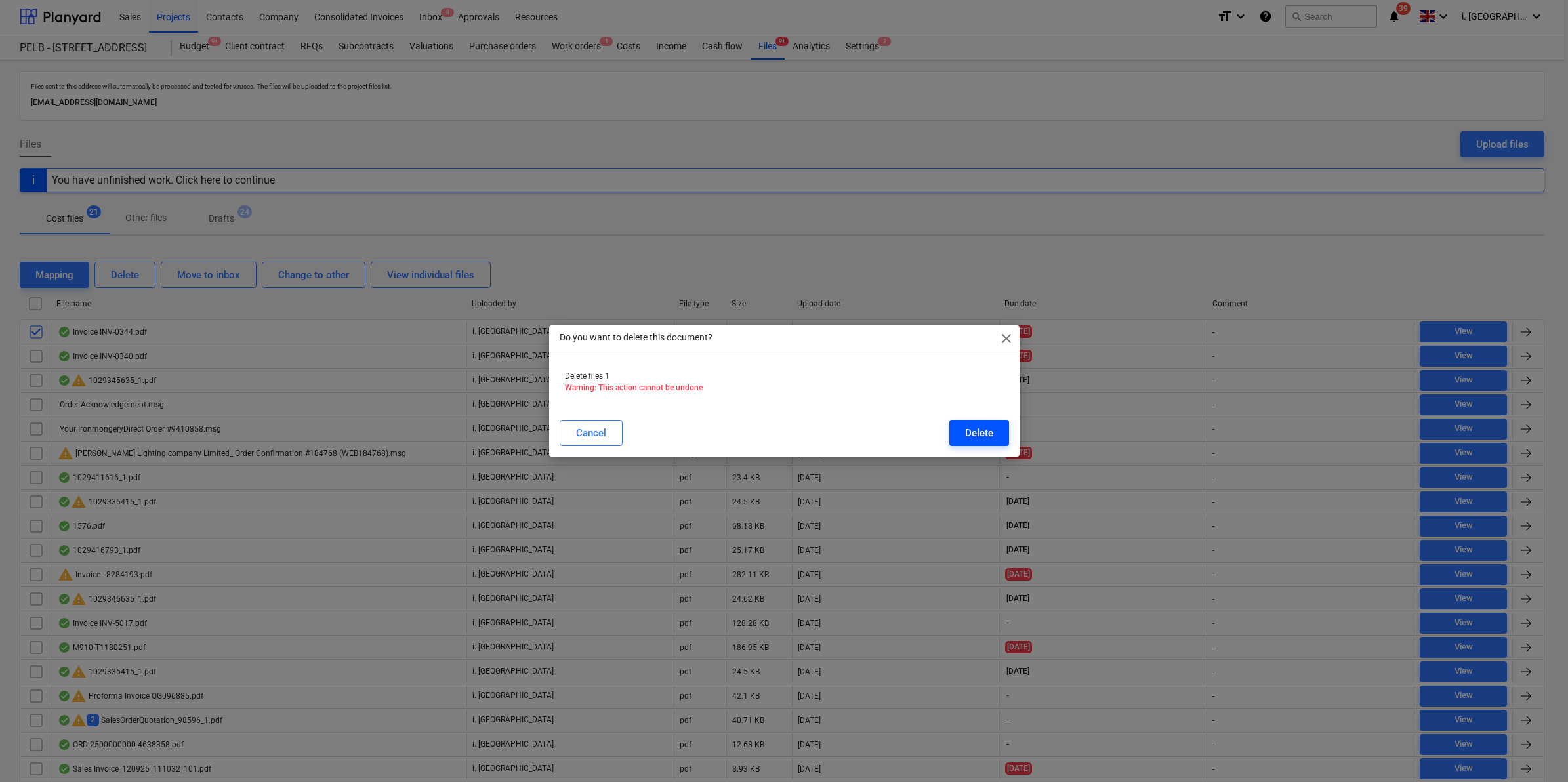
click at [966, 427] on div "Delete" at bounding box center [979, 433] width 28 height 17
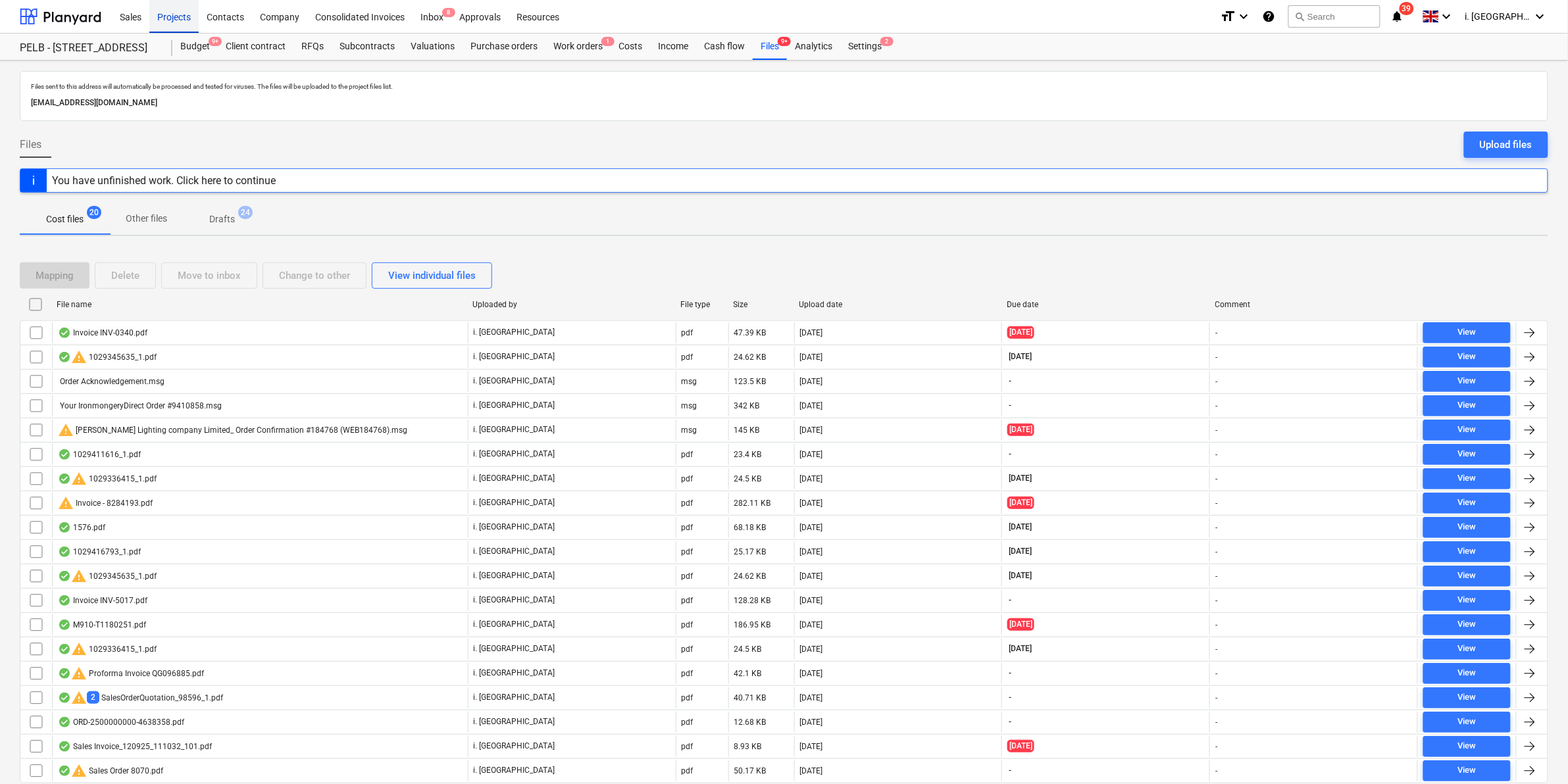
click at [158, 20] on div "Projects" at bounding box center [174, 16] width 49 height 33
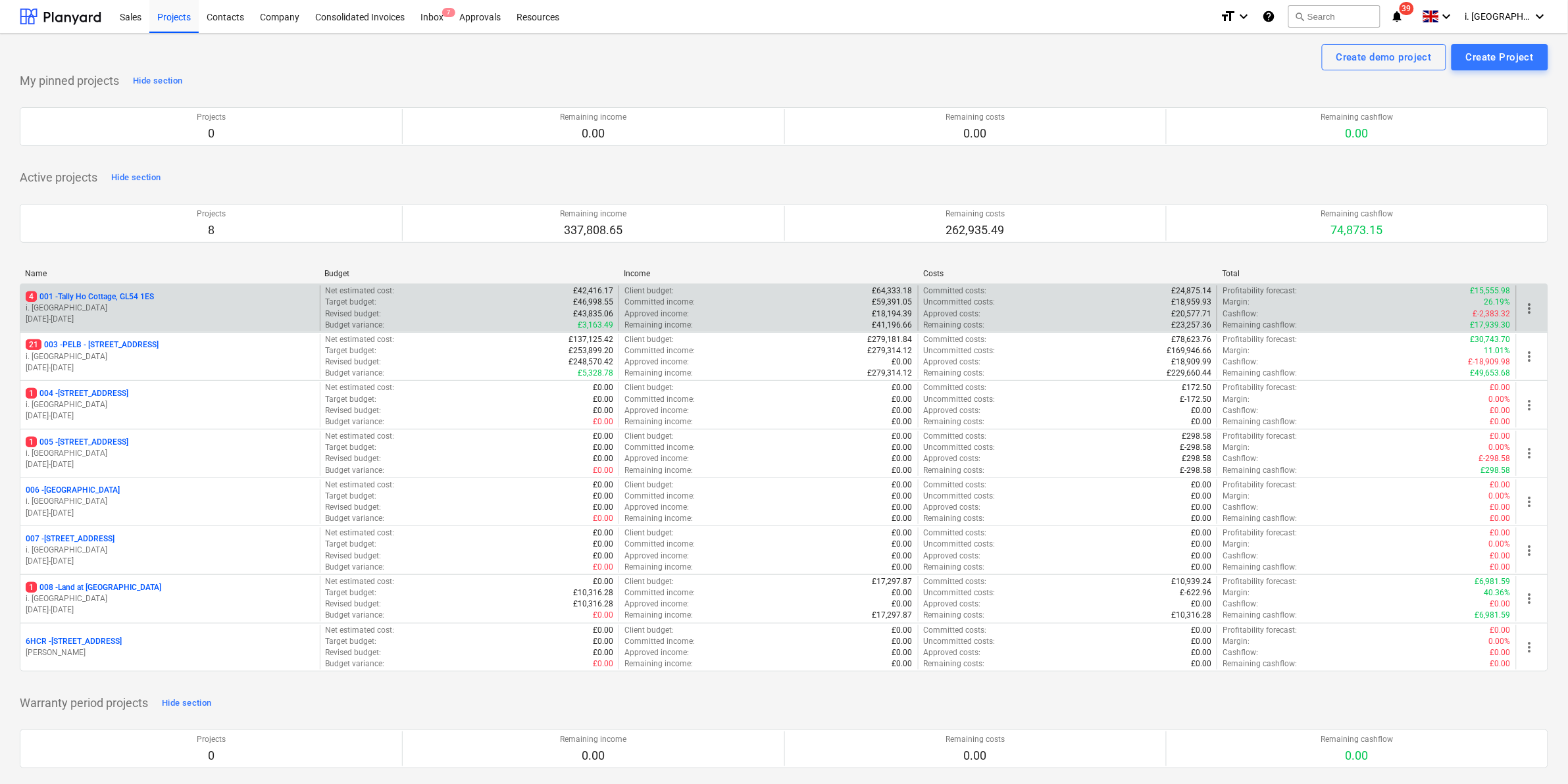
click at [140, 291] on div "4 001 - Tally Ho Cottage, GL54 1ES i. montvydaite 02.06.2025 - 07.07.2025" at bounding box center [170, 308] width 300 height 45
click at [136, 300] on p "4 001 - Tally Ho Cottage, GL54 1ES" at bounding box center [90, 297] width 128 height 11
